Goal: Information Seeking & Learning: Learn about a topic

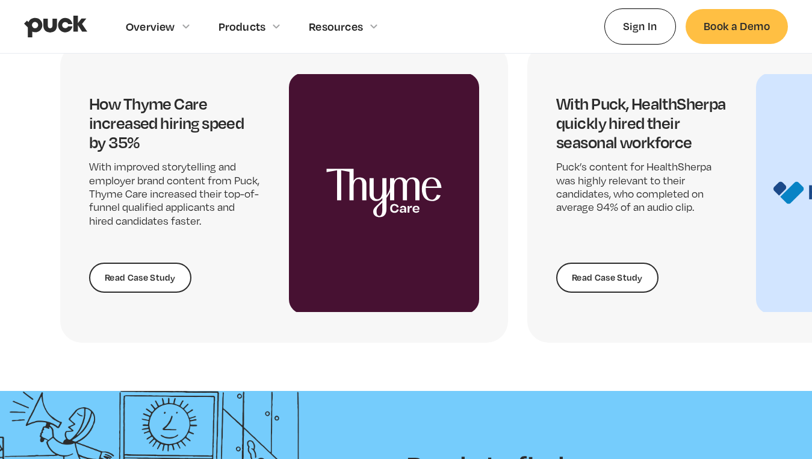
scroll to position [2398, 0]
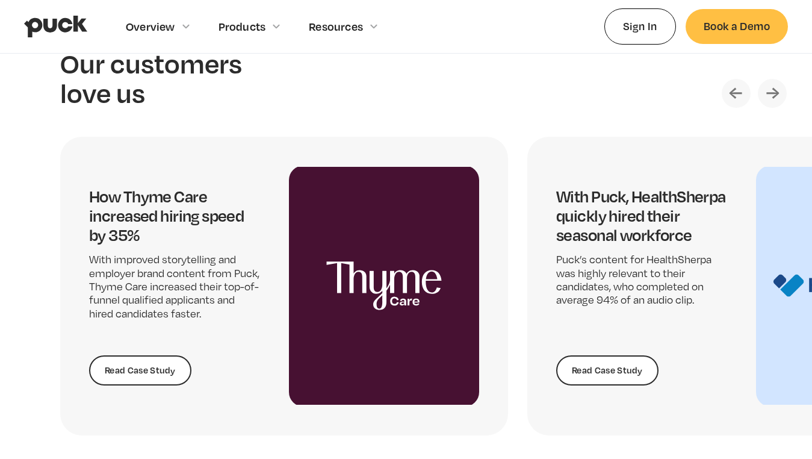
click at [778, 84] on img "Next slide" at bounding box center [772, 93] width 29 height 29
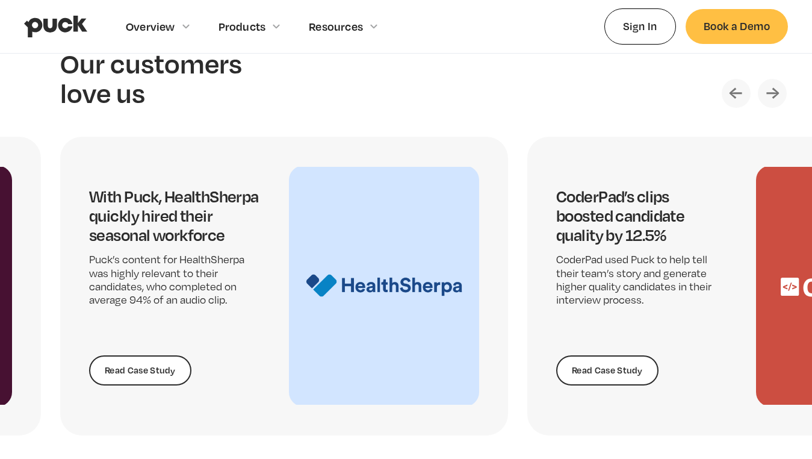
click at [778, 84] on img "Next slide" at bounding box center [772, 93] width 29 height 29
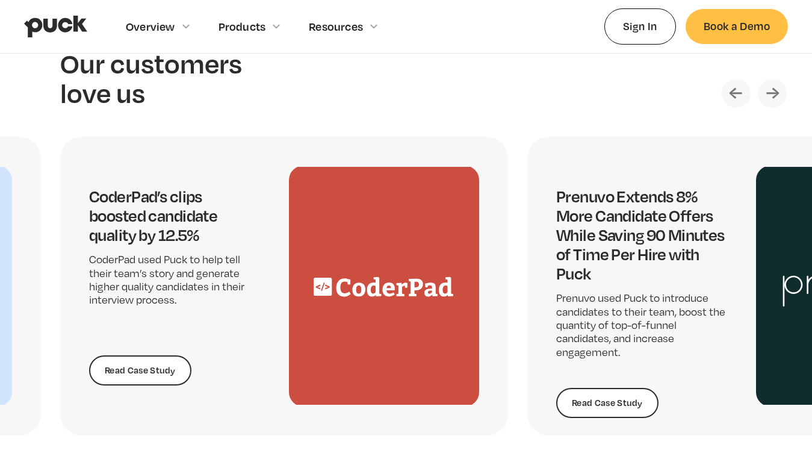
click at [778, 84] on img "Next slide" at bounding box center [772, 93] width 29 height 29
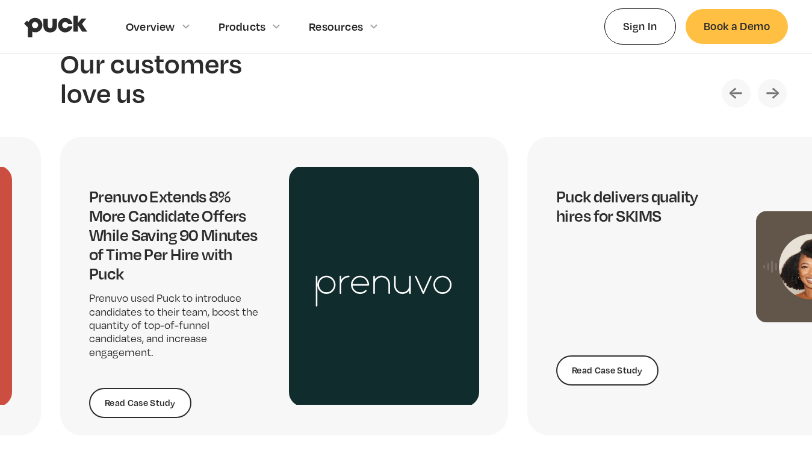
click at [778, 84] on img "Next slide" at bounding box center [772, 93] width 29 height 29
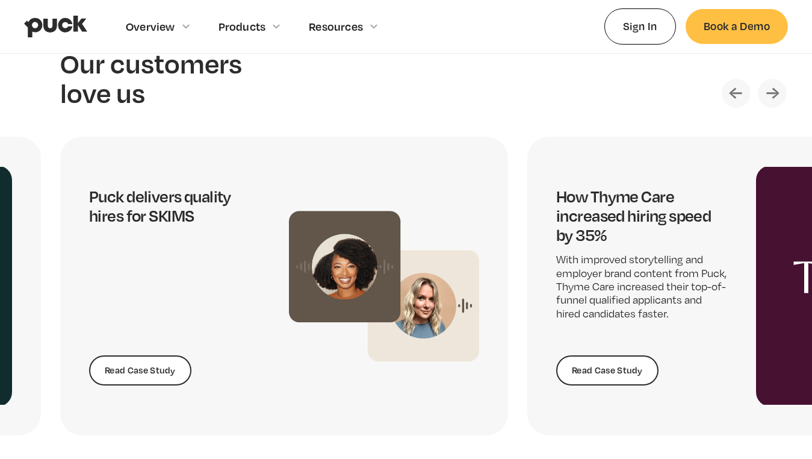
click at [778, 84] on img "Next slide" at bounding box center [772, 93] width 29 height 29
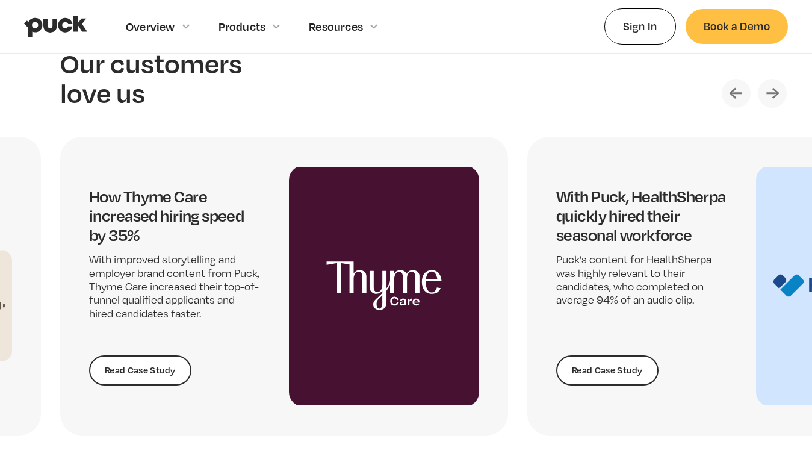
click at [778, 84] on img "Next slide" at bounding box center [772, 93] width 29 height 29
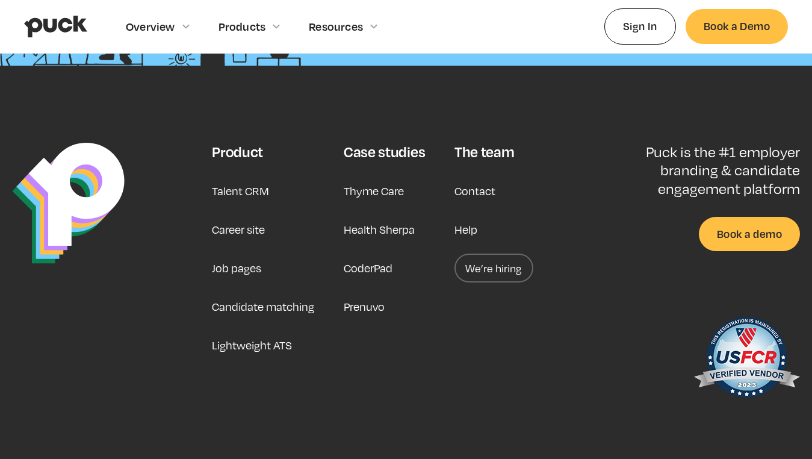
scroll to position [3064, 0]
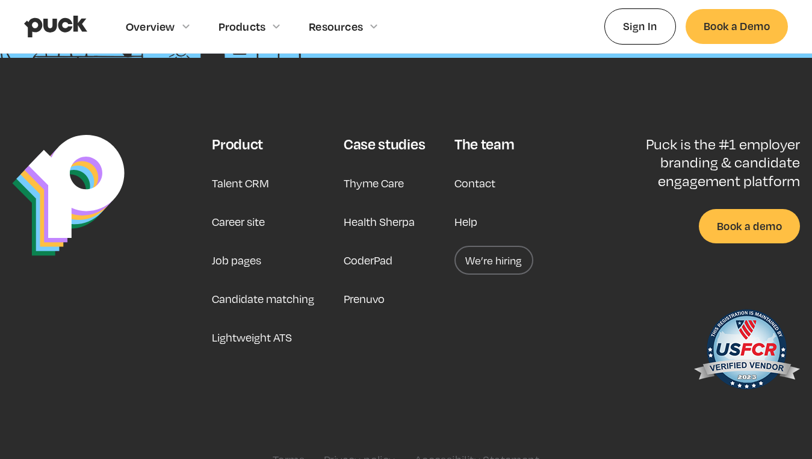
click at [248, 221] on link "Career site" at bounding box center [238, 221] width 53 height 29
click at [254, 257] on link "Job pages" at bounding box center [236, 260] width 49 height 29
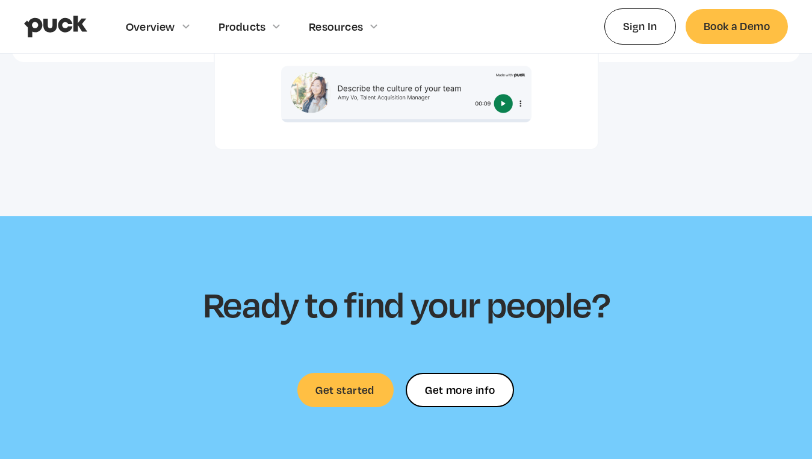
scroll to position [3077, 0]
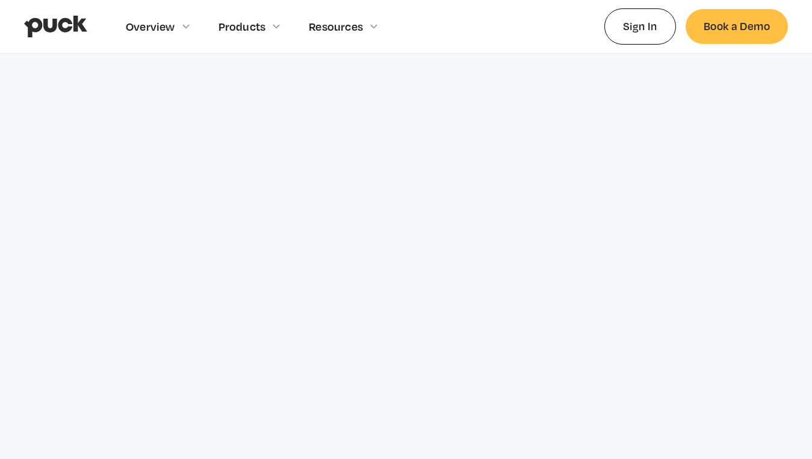
scroll to position [1958, 0]
